Goal: Find specific page/section: Find specific page/section

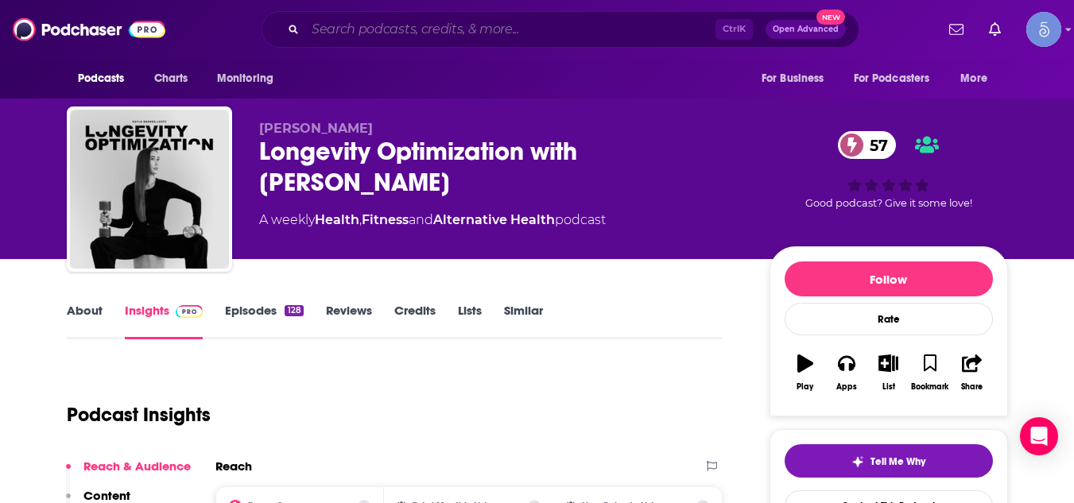
click at [460, 32] on input "Search podcasts, credits, & more..." at bounding box center [510, 29] width 410 height 25
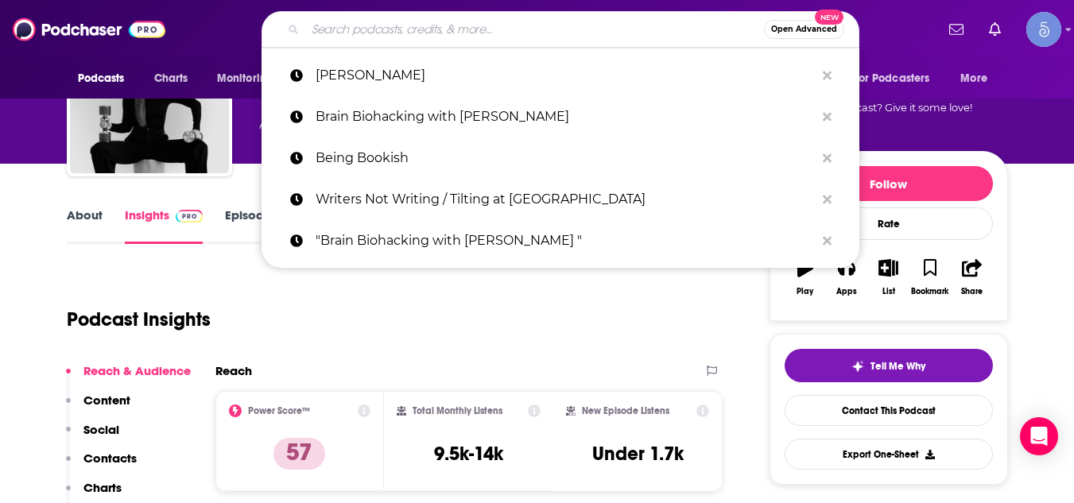
paste input "HR Happy Hour Network"
type input "HR Happy Hour Network"
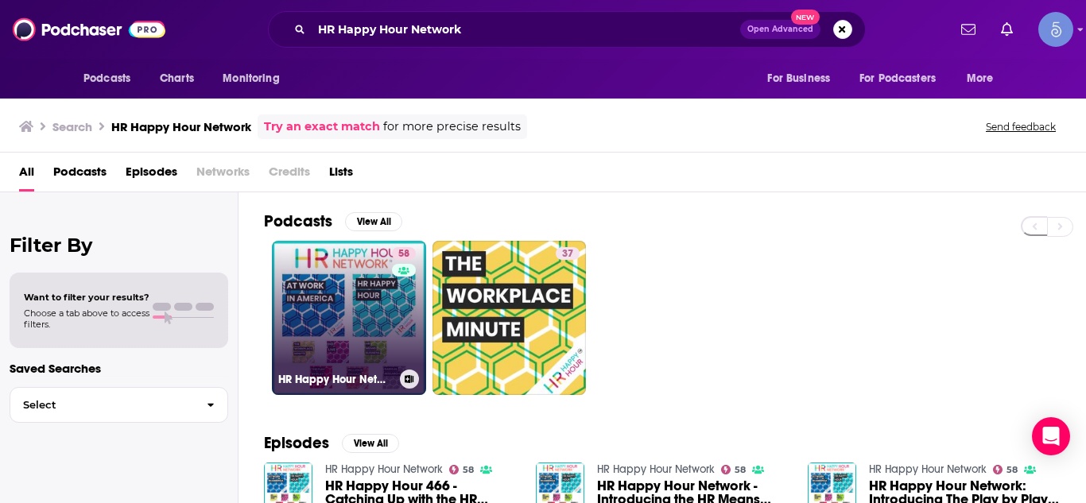
click at [314, 312] on link "58 HR Happy Hour Network" at bounding box center [349, 318] width 154 height 154
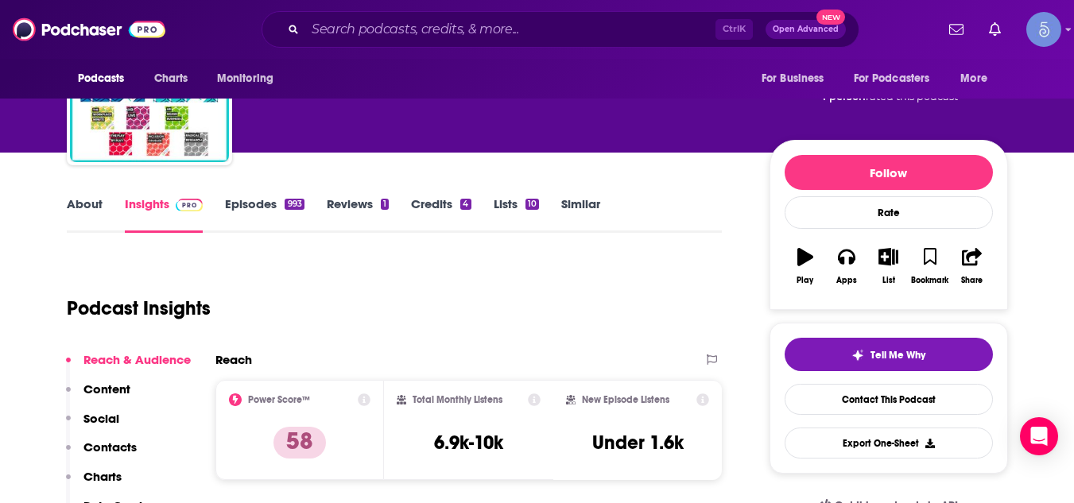
scroll to position [159, 0]
